Goal: Task Accomplishment & Management: Complete application form

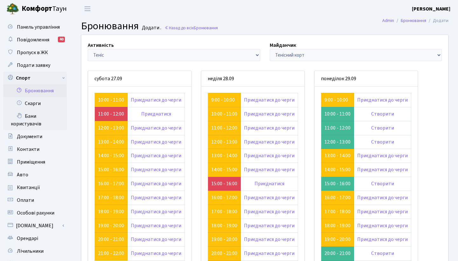
scroll to position [38, 0]
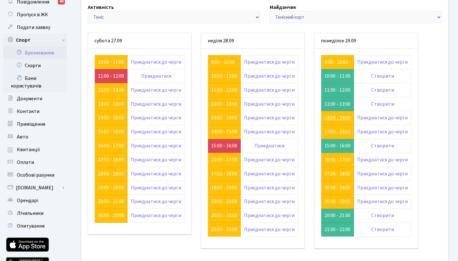
click at [329, 116] on link "13:00 - 14:00" at bounding box center [338, 117] width 26 height 7
click at [326, 158] on link "16:00 - 17:00" at bounding box center [338, 159] width 26 height 7
click at [338, 130] on link "14:00 - 15:00" at bounding box center [338, 131] width 26 height 7
click at [339, 115] on link "13:00 - 14:00" at bounding box center [338, 117] width 26 height 7
click at [341, 131] on link "14:00 - 15:00" at bounding box center [338, 131] width 26 height 7
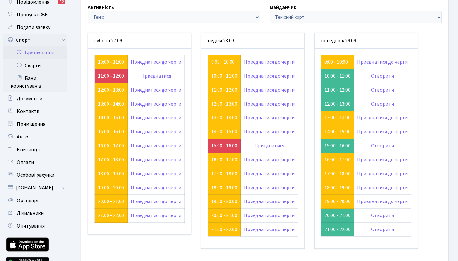
click at [333, 157] on link "16:00 - 17:00" at bounding box center [338, 159] width 26 height 7
click at [334, 129] on link "14:00 - 15:00" at bounding box center [338, 131] width 26 height 7
click at [338, 111] on td "13:00 - 14:00" at bounding box center [337, 118] width 33 height 14
click at [338, 116] on link "13:00 - 14:00" at bounding box center [338, 117] width 26 height 7
click at [337, 172] on link "17:00 - 18:00" at bounding box center [338, 173] width 26 height 7
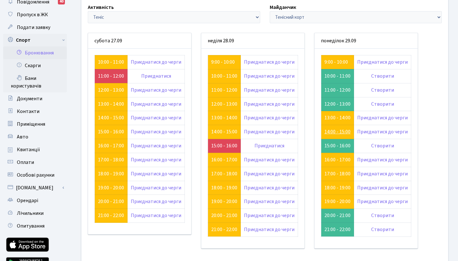
click at [331, 132] on link "14:00 - 15:00" at bounding box center [338, 131] width 26 height 7
click at [383, 143] on link "Створити" at bounding box center [382, 145] width 23 height 7
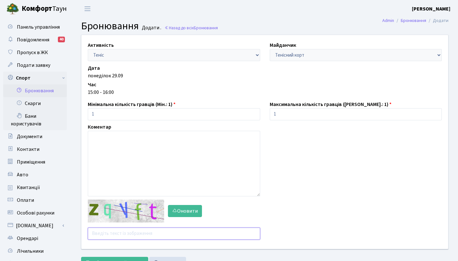
click at [122, 229] on input "text" at bounding box center [174, 234] width 172 height 12
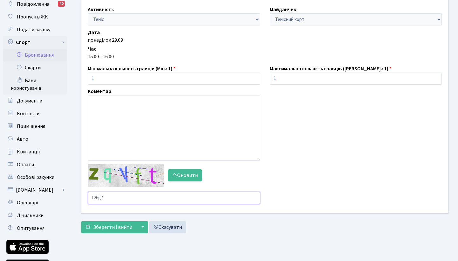
scroll to position [36, 0]
type input "f26g7"
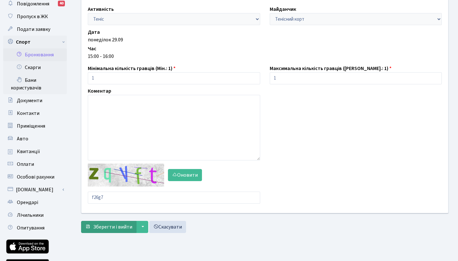
click at [109, 226] on span "Зберегти і вийти" at bounding box center [112, 226] width 39 height 7
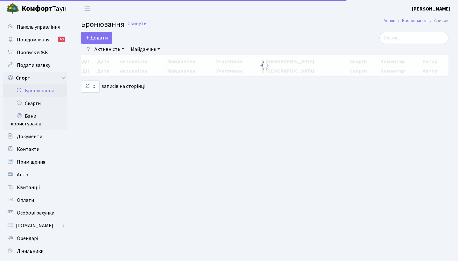
select select "25"
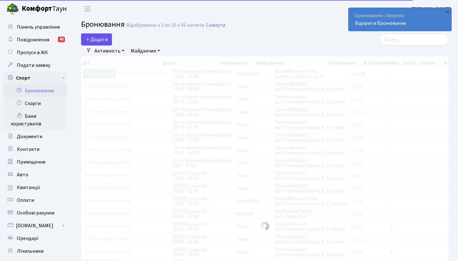
click at [95, 37] on button "Додати" at bounding box center [96, 39] width 31 height 12
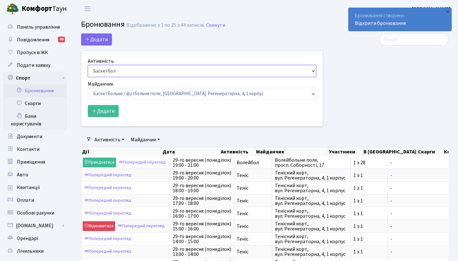
select select "1"
click at [107, 112] on button "Додати" at bounding box center [103, 111] width 31 height 12
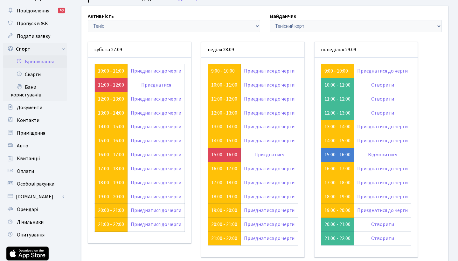
scroll to position [33, 0]
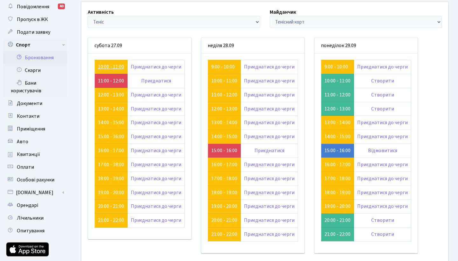
click at [111, 65] on link "10:00 - 11:00" at bounding box center [111, 66] width 26 height 7
